Goal: Task Accomplishment & Management: Use online tool/utility

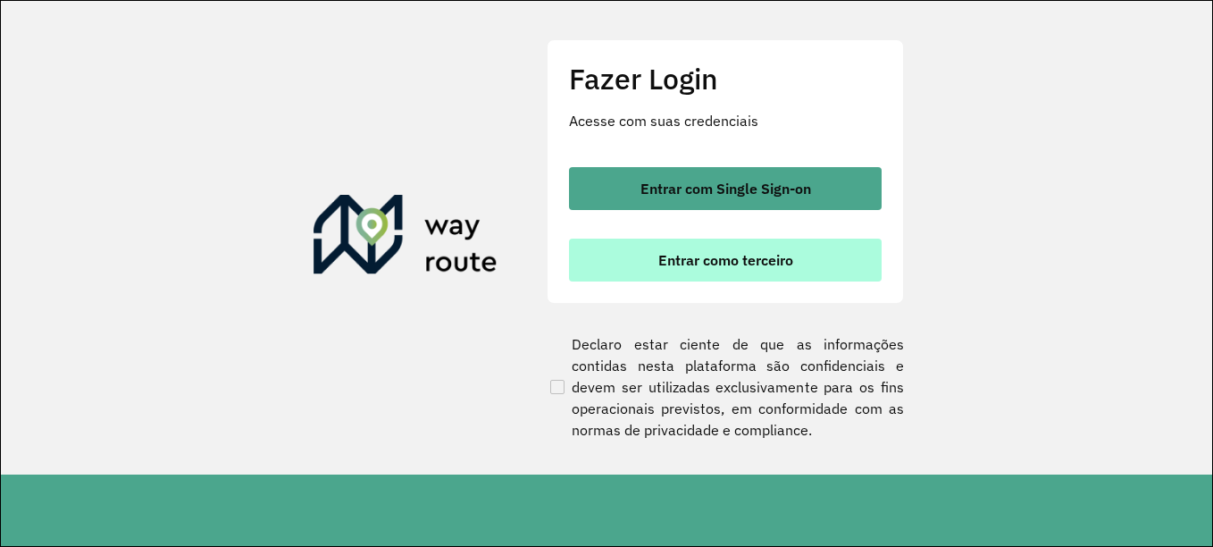
click at [734, 265] on span "Entrar como terceiro" at bounding box center [726, 260] width 135 height 14
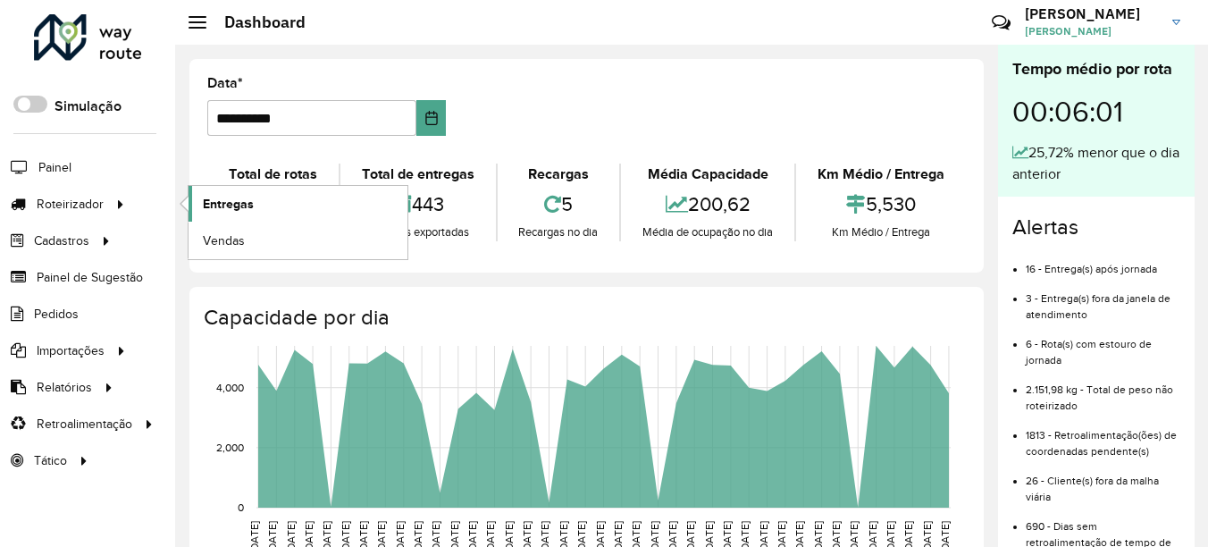
click at [204, 199] on span "Entregas" at bounding box center [228, 204] width 51 height 19
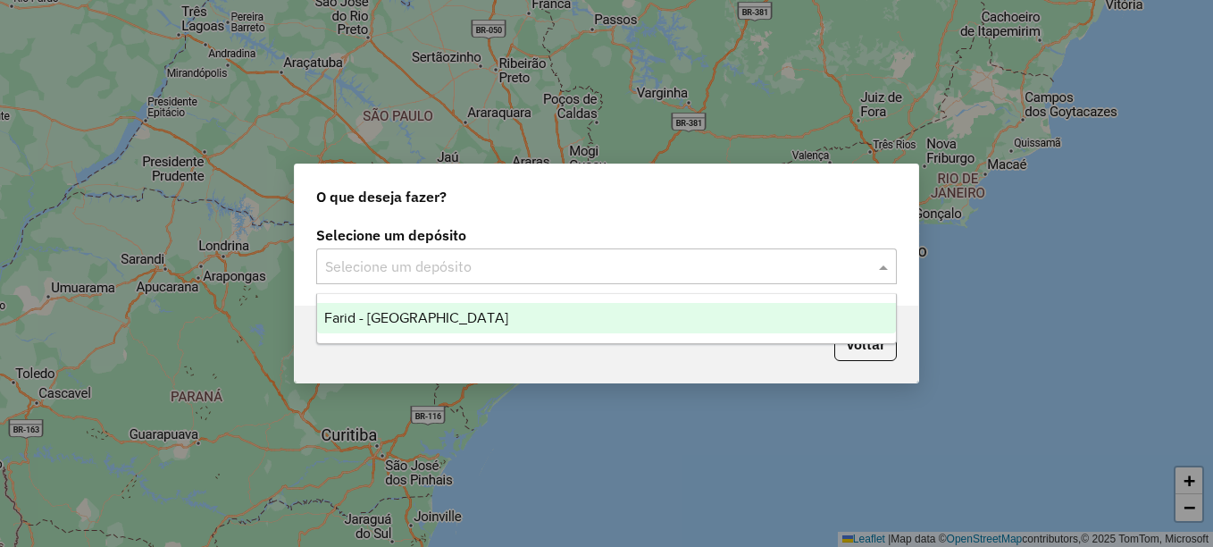
click at [696, 265] on input "text" at bounding box center [588, 266] width 527 height 21
click at [626, 327] on div "Farid - [GEOGRAPHIC_DATA]" at bounding box center [606, 318] width 579 height 30
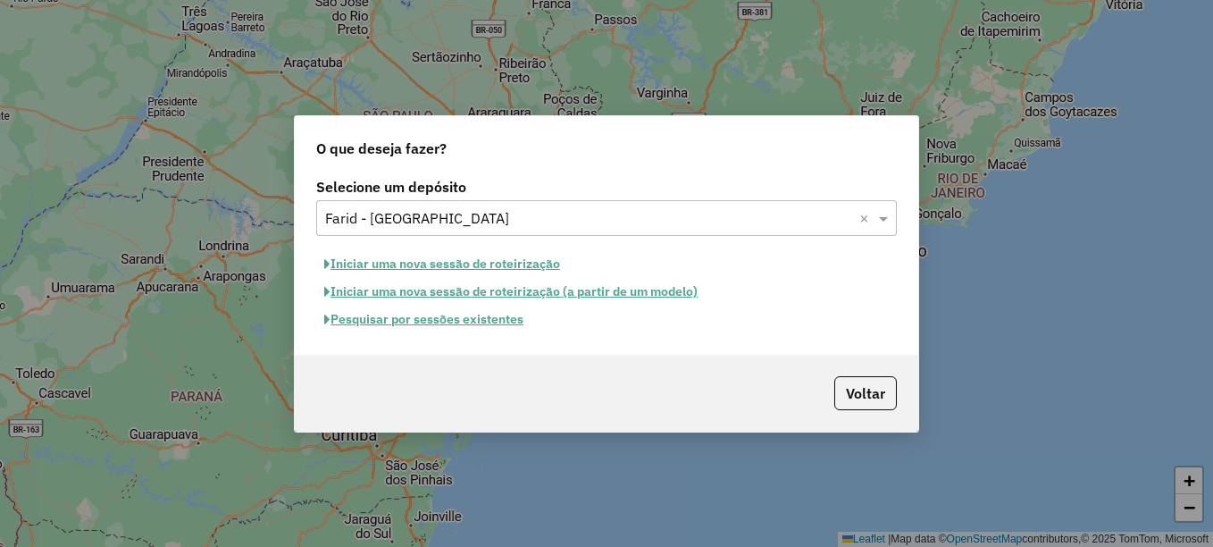
click at [504, 322] on button "Pesquisar por sessões existentes" at bounding box center [423, 320] width 215 height 28
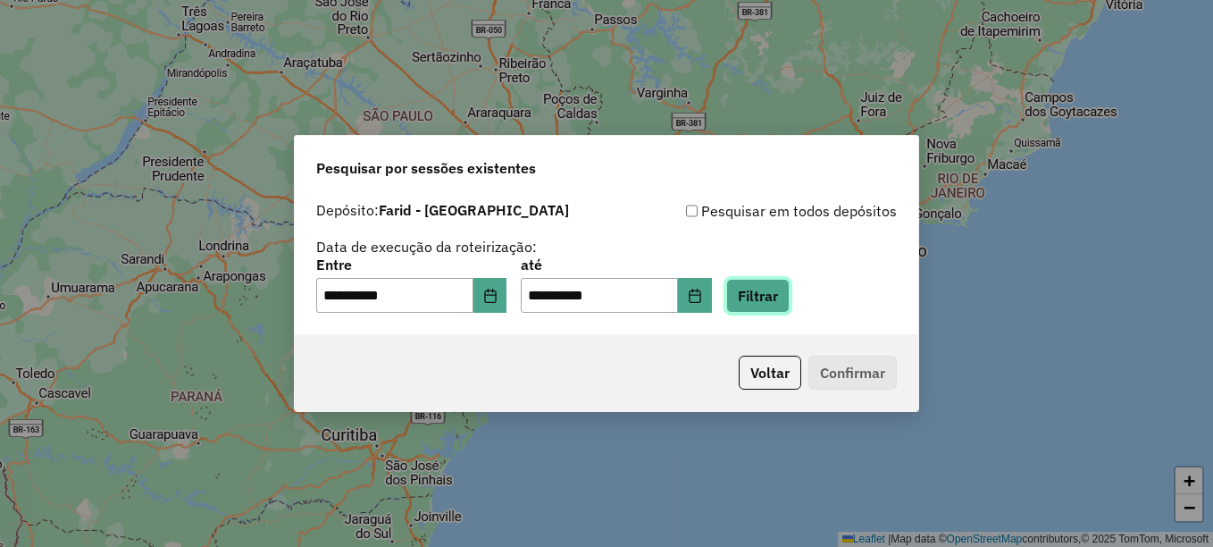
click at [787, 300] on button "Filtrar" at bounding box center [757, 296] width 63 height 34
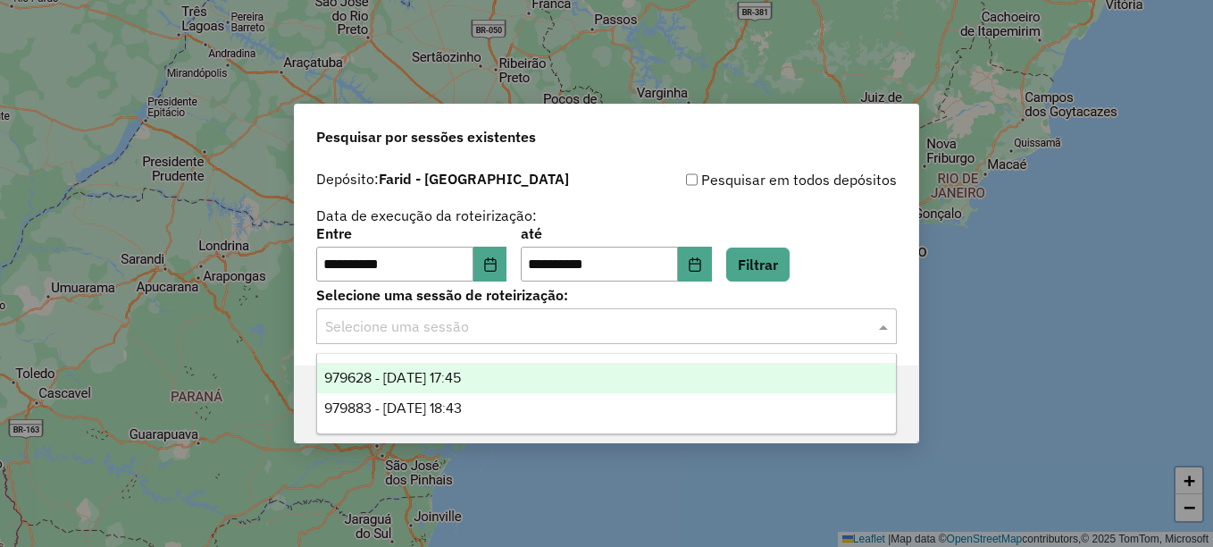
click at [681, 328] on input "text" at bounding box center [588, 326] width 527 height 21
click at [581, 388] on div "979628 - 15/08/2025 17:45" at bounding box center [606, 378] width 579 height 30
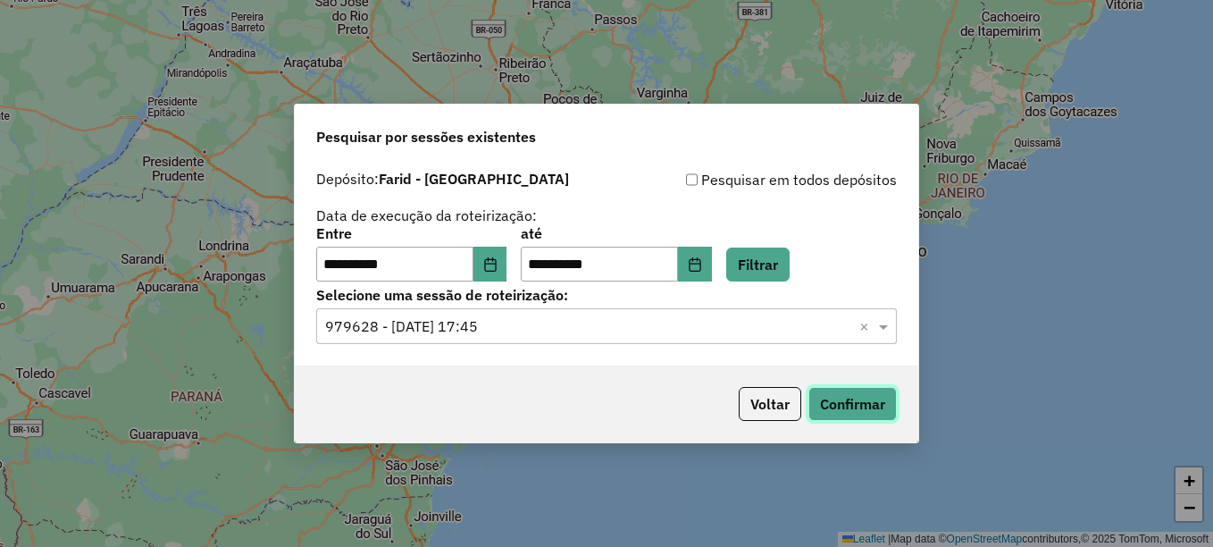
click at [850, 416] on button "Confirmar" at bounding box center [853, 404] width 88 height 34
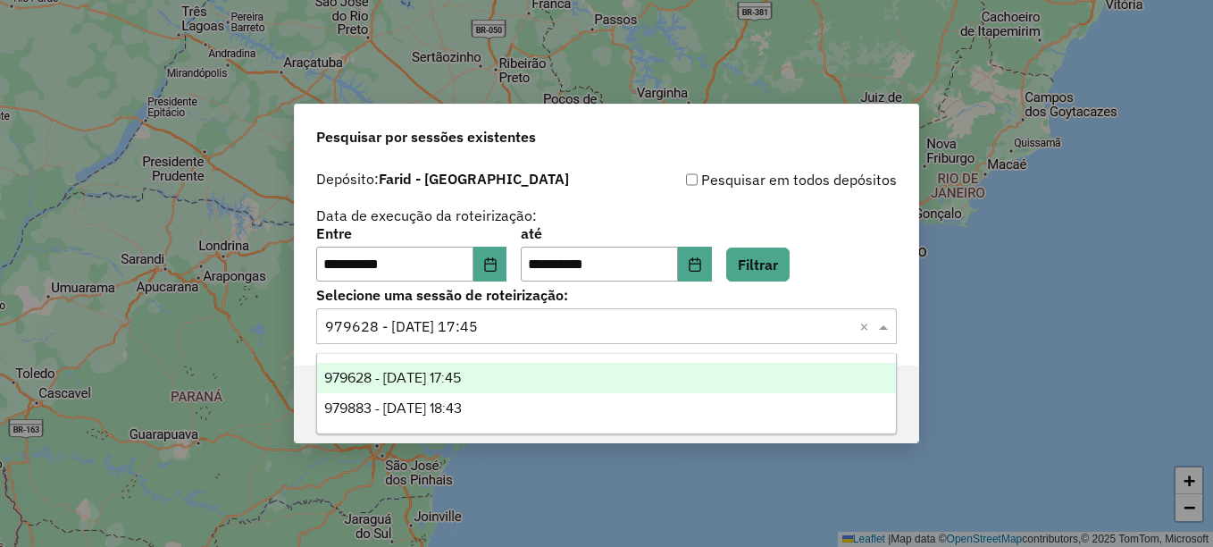
click at [757, 311] on div "Selecione uma sessão × 979628 - 15/08/2025 17:45 ×" at bounding box center [606, 326] width 581 height 36
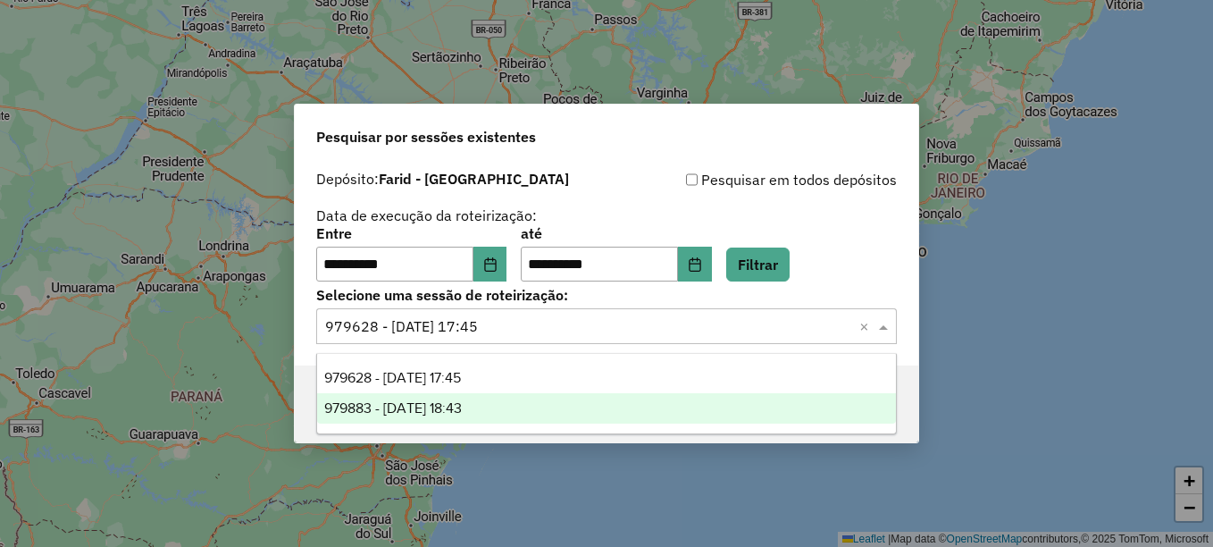
click at [608, 407] on div "979883 - 15/08/2025 18:43" at bounding box center [606, 408] width 579 height 30
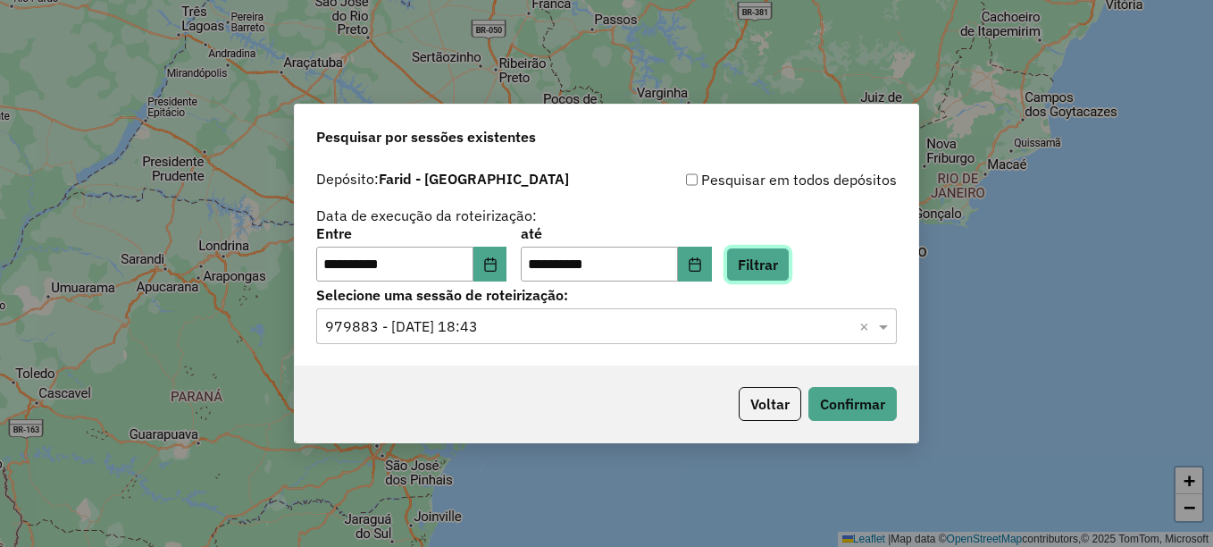
click at [784, 265] on button "Filtrar" at bounding box center [757, 265] width 63 height 34
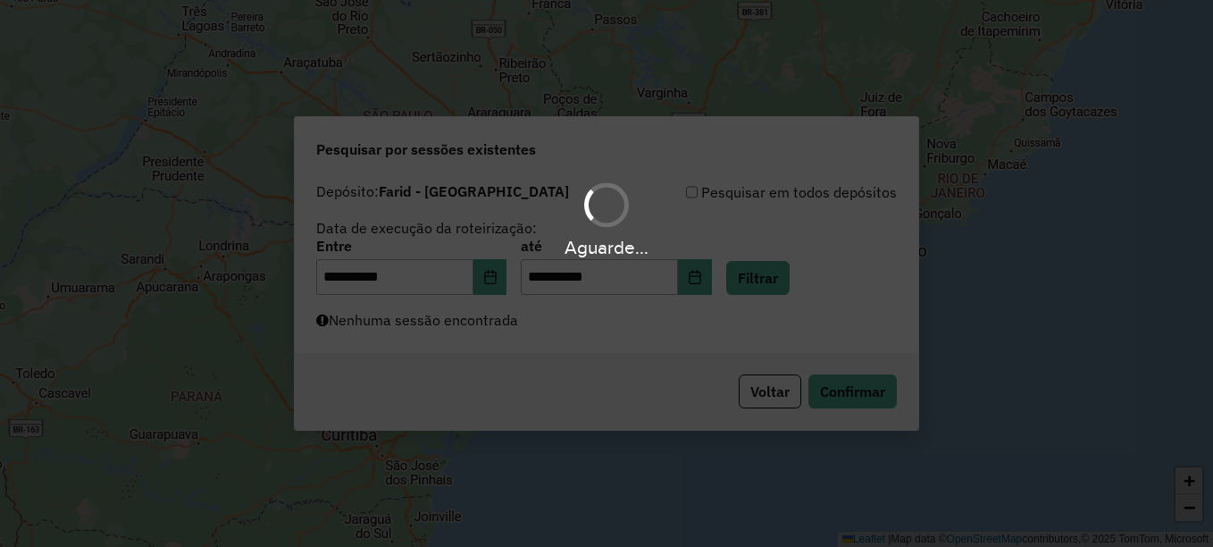
click at [717, 337] on div "Aguarde..." at bounding box center [606, 273] width 1213 height 547
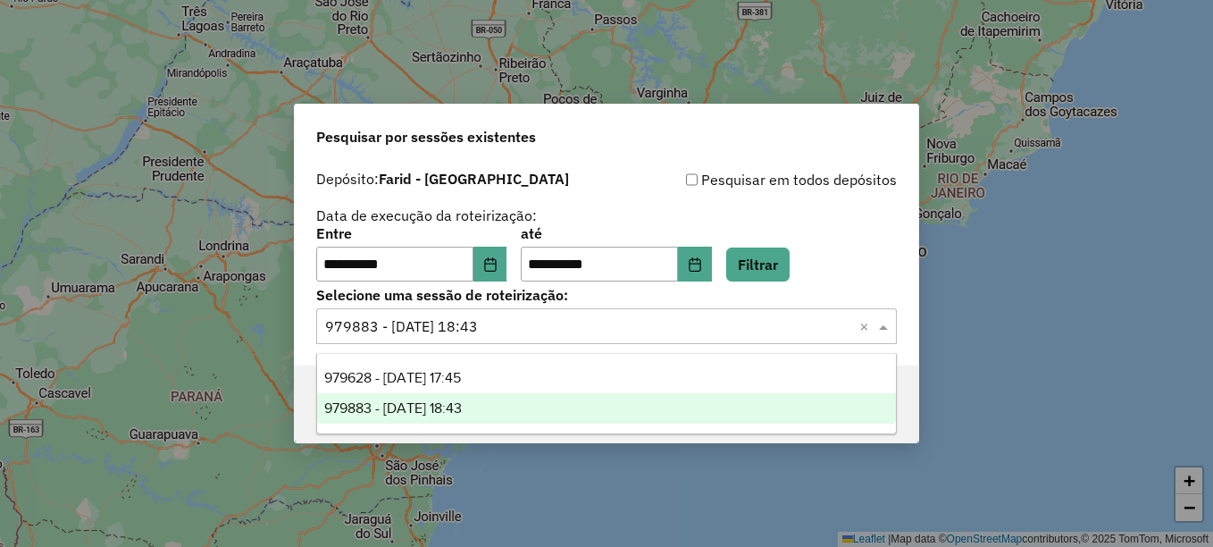
click at [717, 337] on input "text" at bounding box center [588, 326] width 527 height 21
click at [852, 281] on div "**********" at bounding box center [606, 254] width 581 height 55
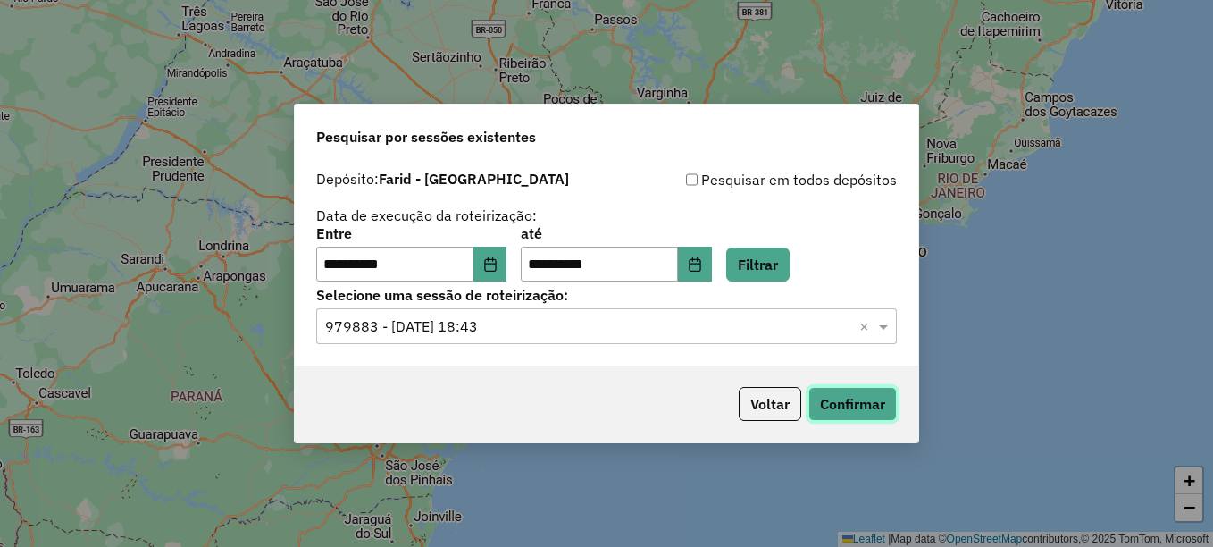
click at [869, 396] on button "Confirmar" at bounding box center [853, 404] width 88 height 34
click at [712, 255] on button "Choose Date" at bounding box center [695, 265] width 34 height 36
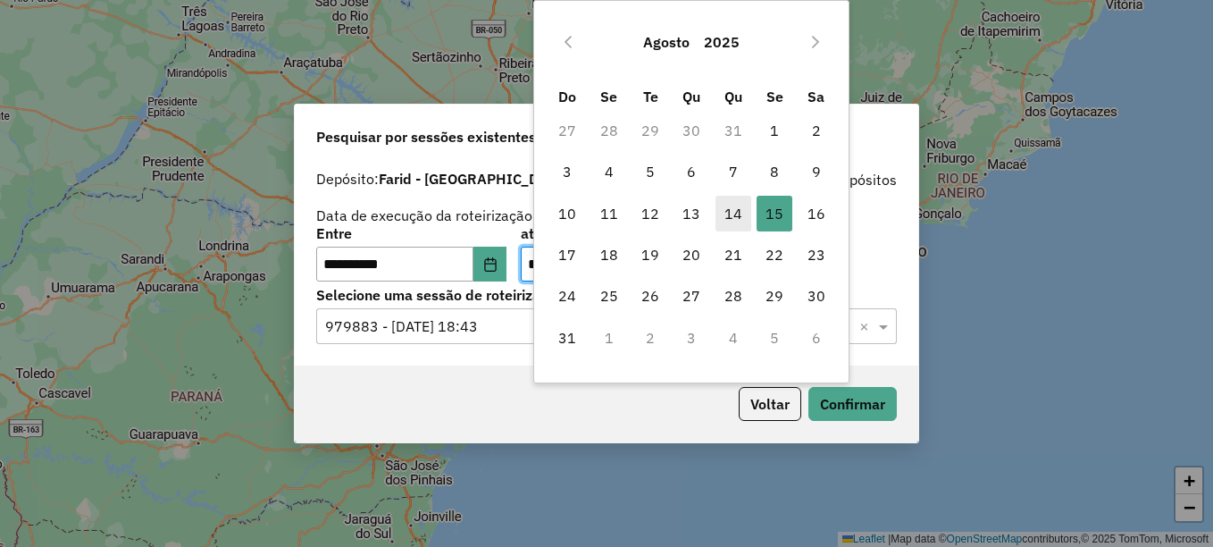
click at [724, 209] on span "14" at bounding box center [734, 214] width 36 height 36
type input "**********"
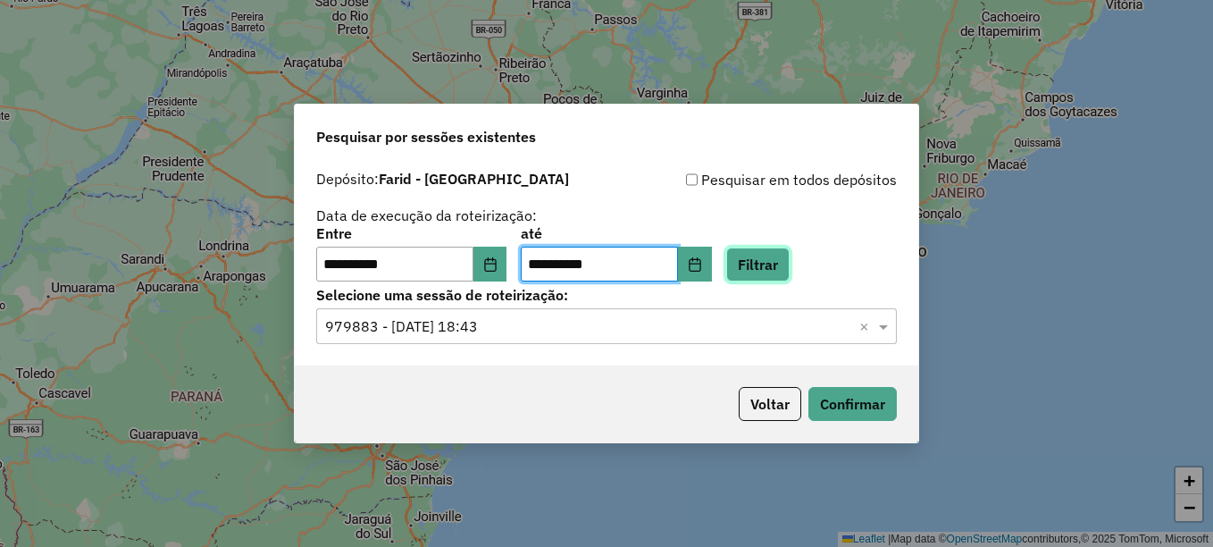
click at [768, 260] on button "Filtrar" at bounding box center [757, 265] width 63 height 34
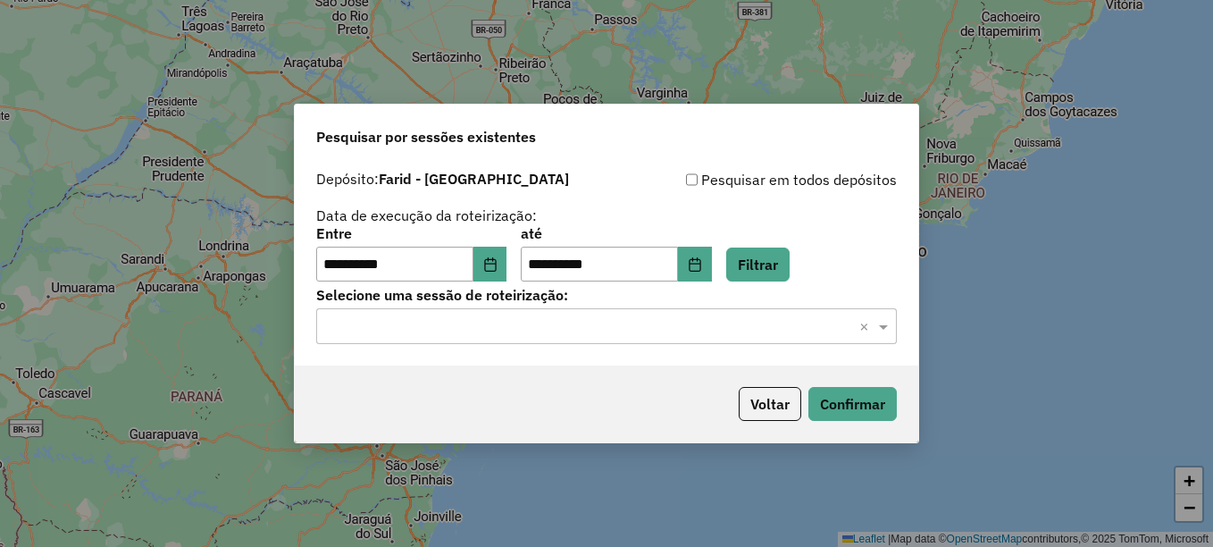
click at [720, 327] on input "text" at bounding box center [588, 326] width 527 height 21
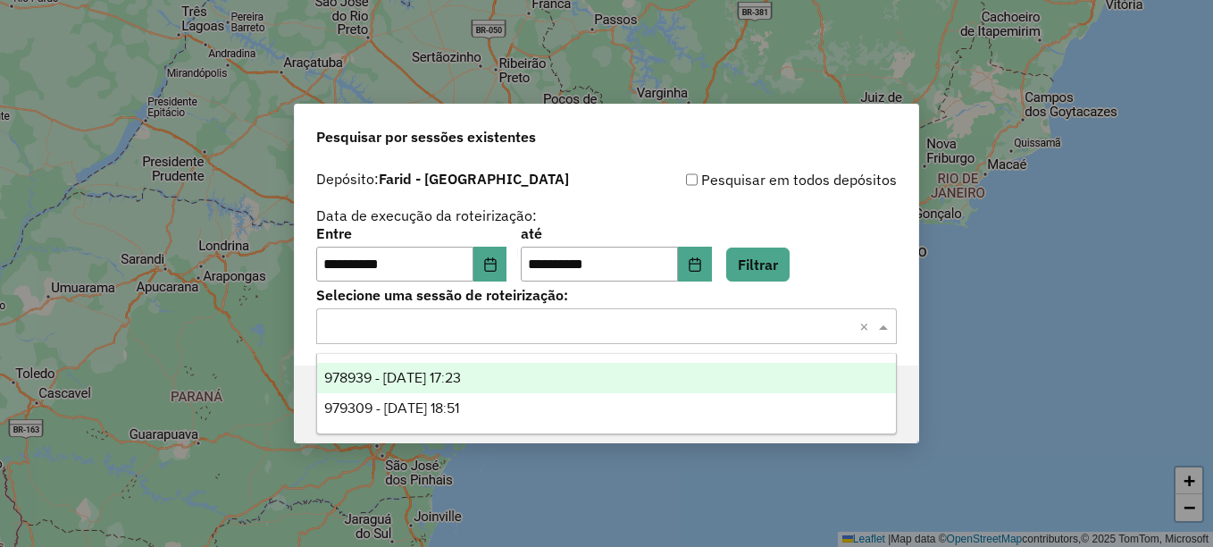
click at [539, 380] on div "978939 - 14/08/2025 17:23" at bounding box center [606, 378] width 579 height 30
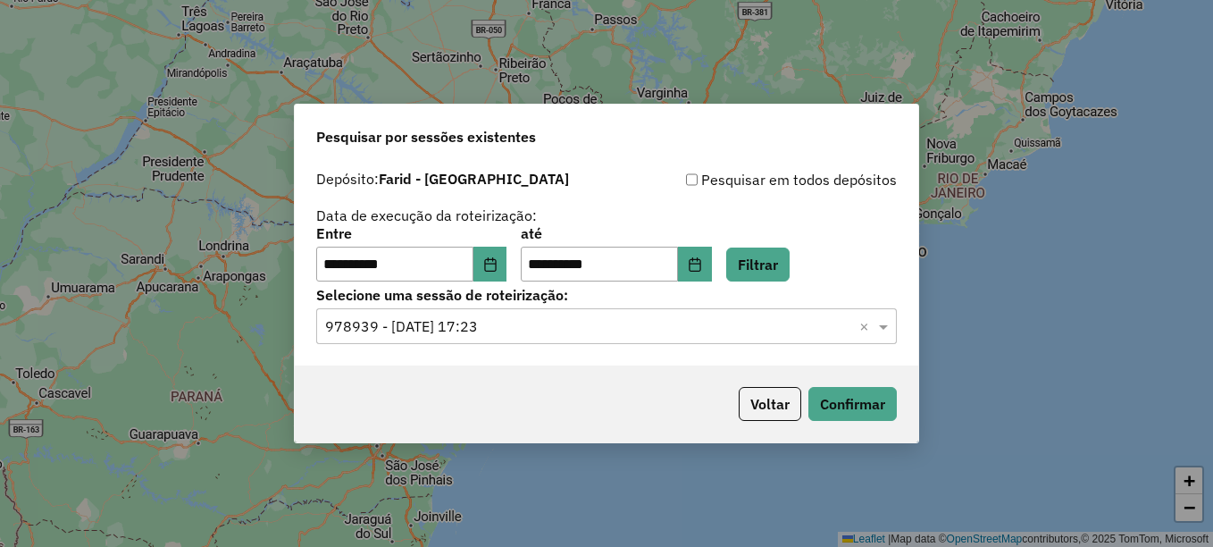
click at [828, 330] on input "text" at bounding box center [588, 326] width 527 height 21
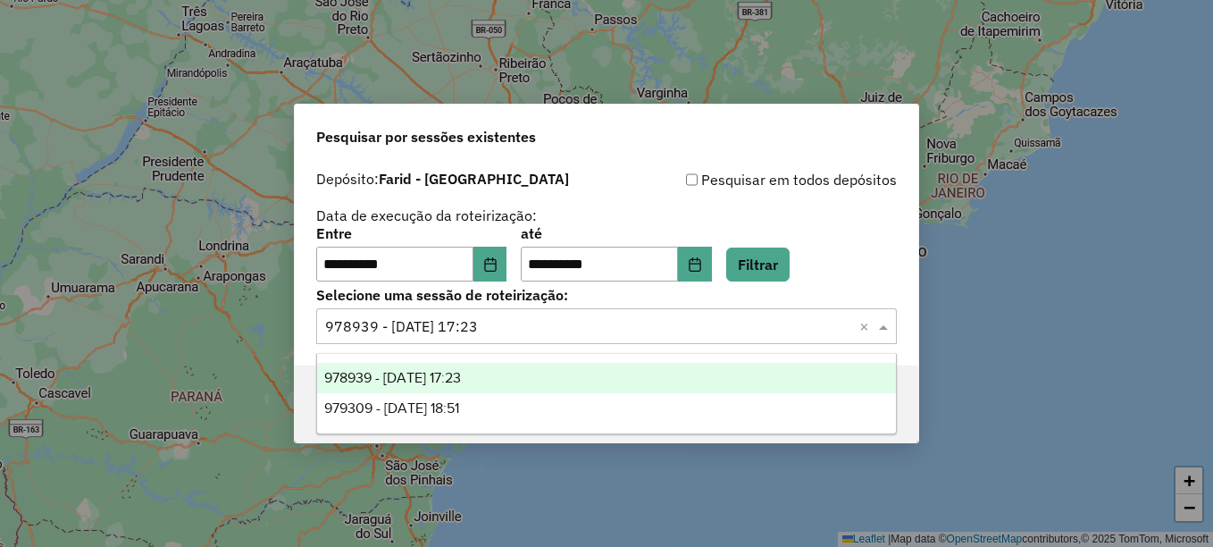
click at [744, 383] on div "978939 - 14/08/2025 17:23" at bounding box center [606, 378] width 579 height 30
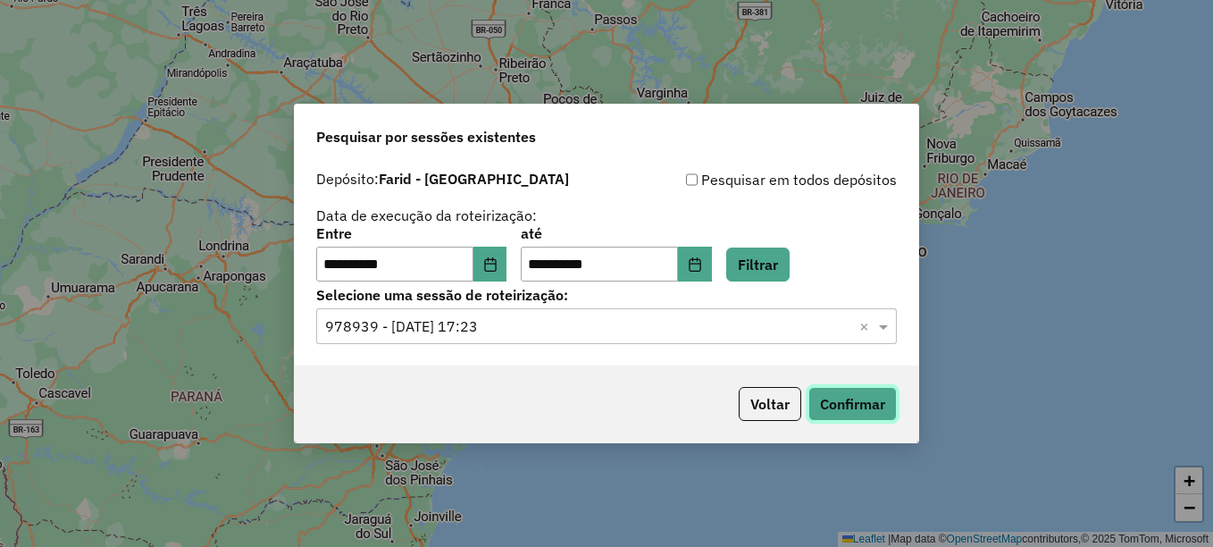
click at [825, 395] on button "Confirmar" at bounding box center [853, 404] width 88 height 34
click at [660, 324] on input "text" at bounding box center [588, 326] width 527 height 21
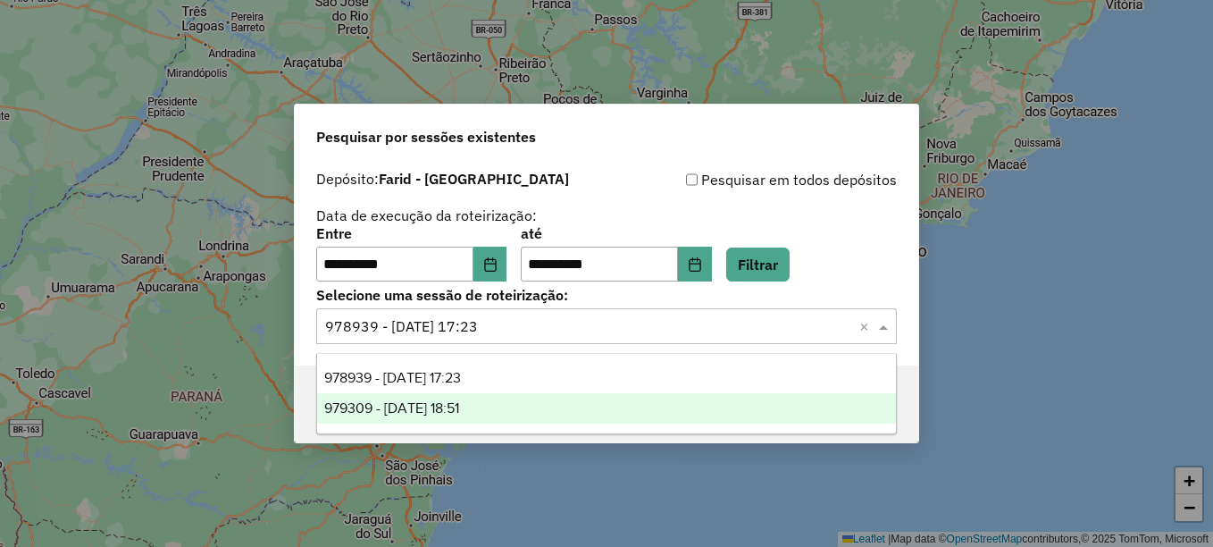
click at [593, 406] on div "979309 - 14/08/2025 18:51" at bounding box center [606, 408] width 579 height 30
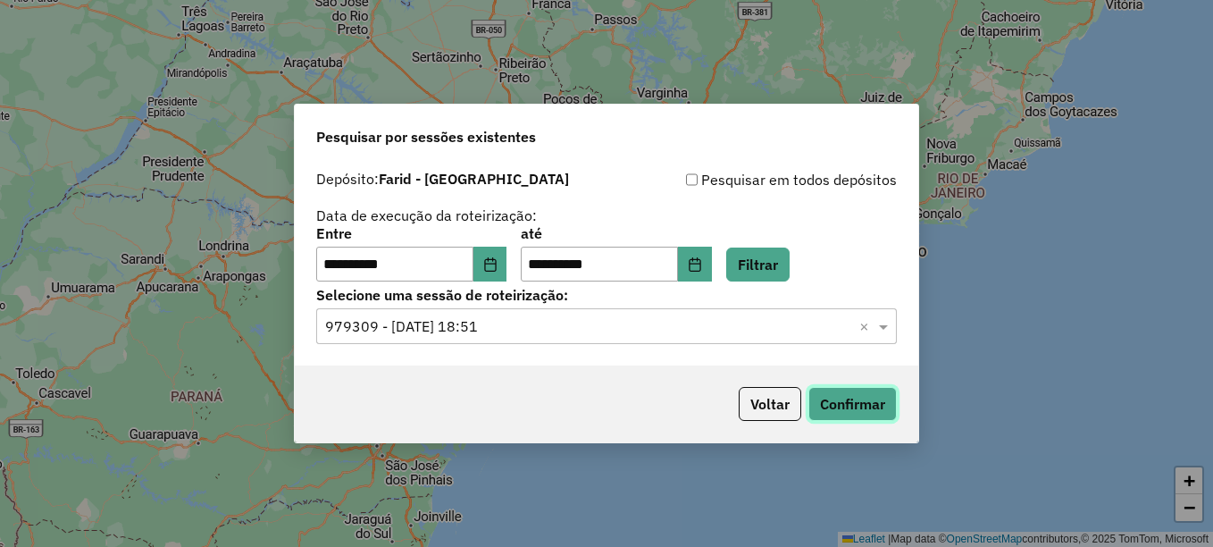
click at [843, 410] on button "Confirmar" at bounding box center [853, 404] width 88 height 34
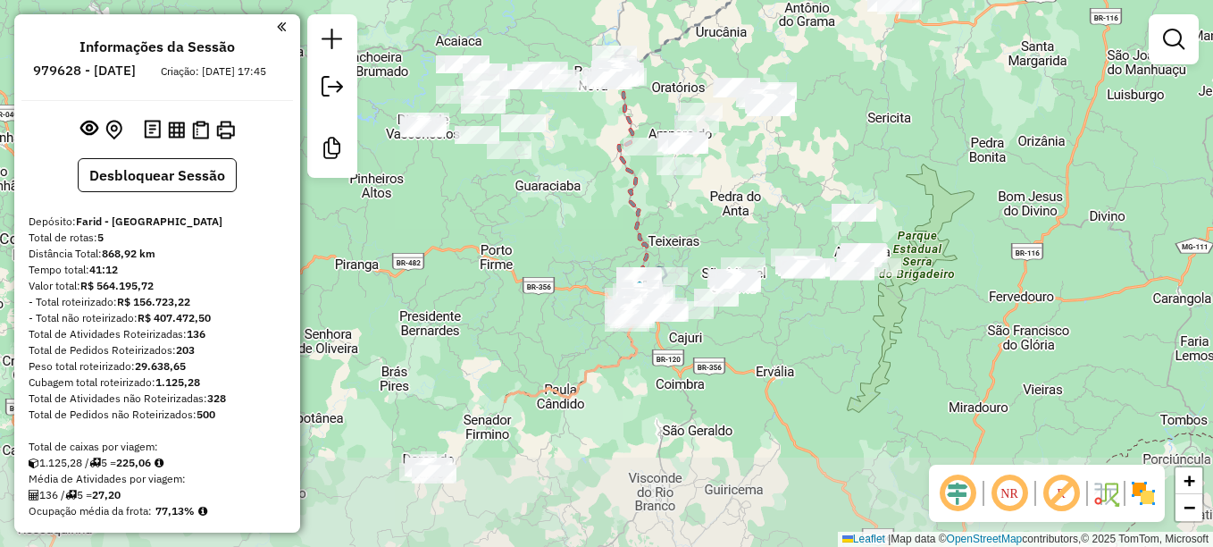
drag, startPoint x: 876, startPoint y: 290, endPoint x: 886, endPoint y: 91, distance: 198.6
click at [886, 91] on div "Janela de atendimento Grade de atendimento Capacidade Transportadoras Veículos …" at bounding box center [606, 273] width 1213 height 547
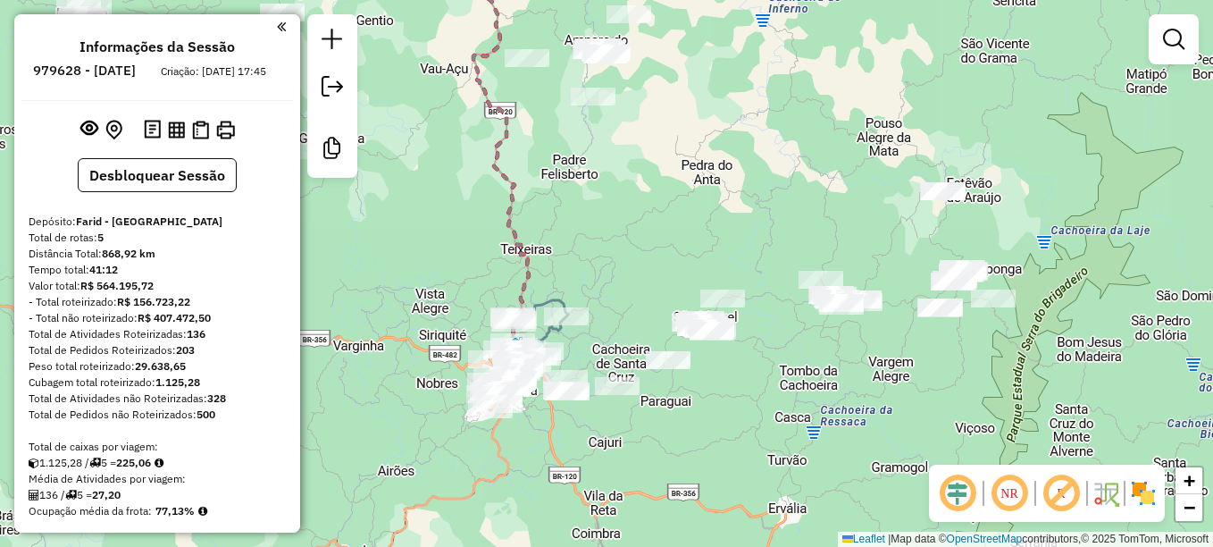
drag, startPoint x: 756, startPoint y: 273, endPoint x: 747, endPoint y: 266, distance: 10.9
click at [747, 266] on div "Janela de atendimento Grade de atendimento Capacidade Transportadoras Veículos …" at bounding box center [606, 273] width 1213 height 547
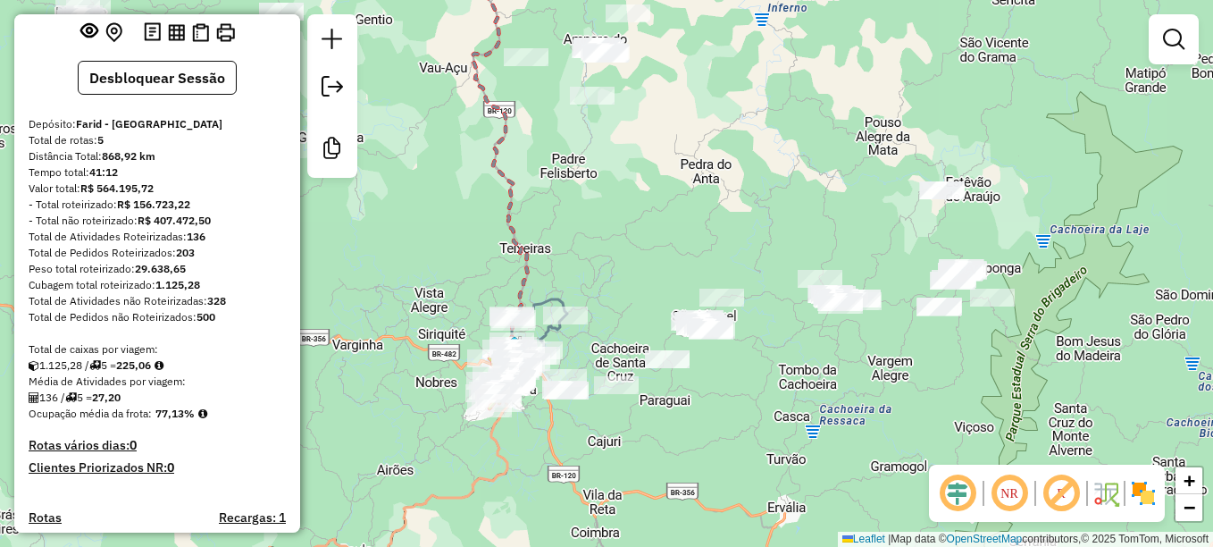
scroll to position [99, 0]
click at [195, 241] on strong "136" at bounding box center [196, 234] width 19 height 13
copy strong "136"
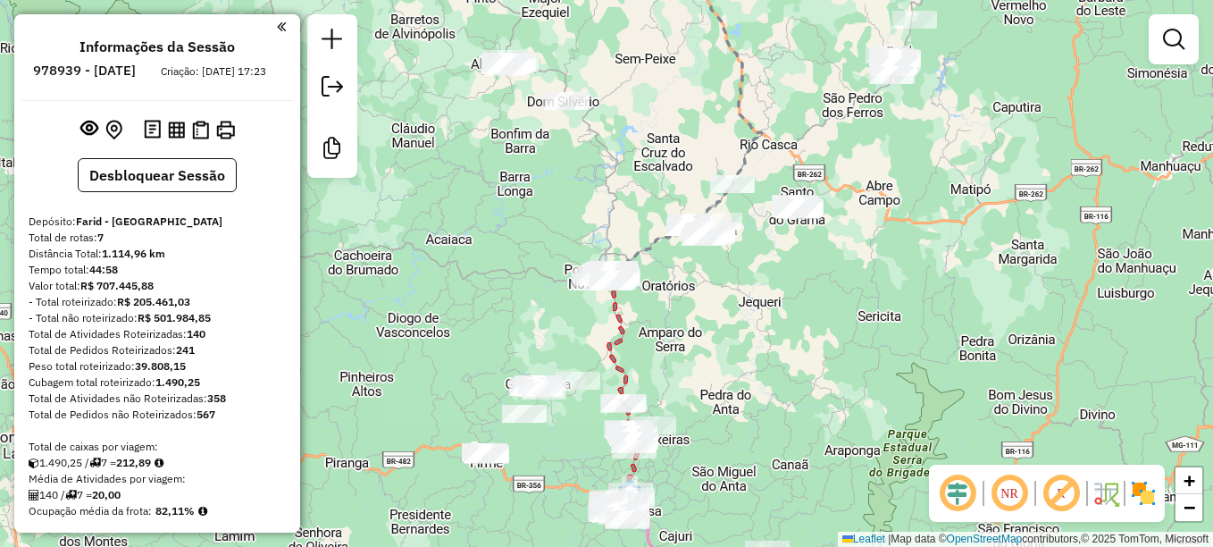
click at [192, 340] on strong "140" at bounding box center [196, 333] width 19 height 13
copy strong "140"
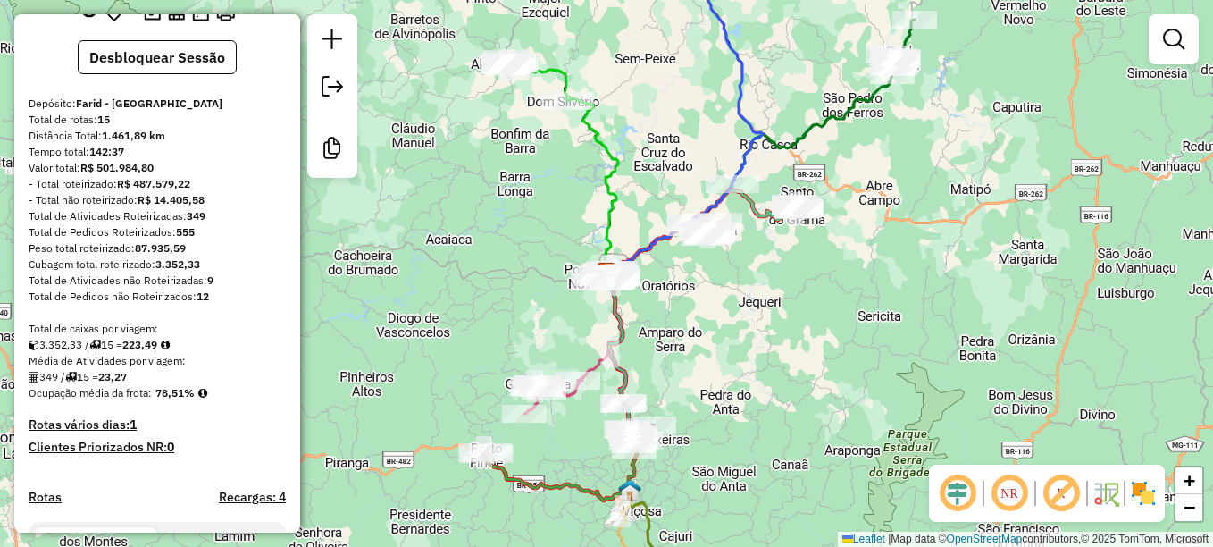
scroll to position [119, 0]
click at [196, 222] on strong "349" at bounding box center [196, 214] width 19 height 13
copy strong "349"
